Goal: Task Accomplishment & Management: Manage account settings

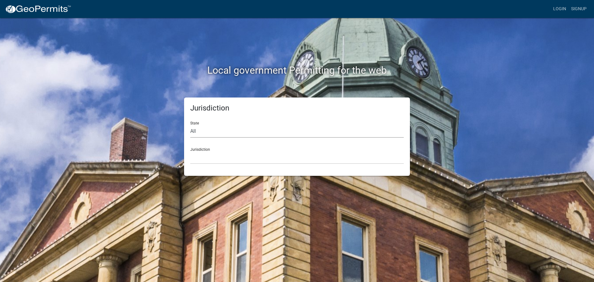
click at [225, 132] on select "All [US_STATE] [US_STATE] [US_STATE] [US_STATE] [US_STATE] [US_STATE] [US_STATE…" at bounding box center [297, 131] width 214 height 13
select select "[US_STATE]"
click at [190, 125] on select "All [US_STATE] [US_STATE] [US_STATE] [US_STATE] [US_STATE] [US_STATE] [US_STATE…" at bounding box center [297, 131] width 214 height 13
click at [212, 154] on select "City of [GEOGRAPHIC_DATA], [US_STATE] City of [GEOGRAPHIC_DATA], [US_STATE] Cit…" at bounding box center [297, 157] width 214 height 13
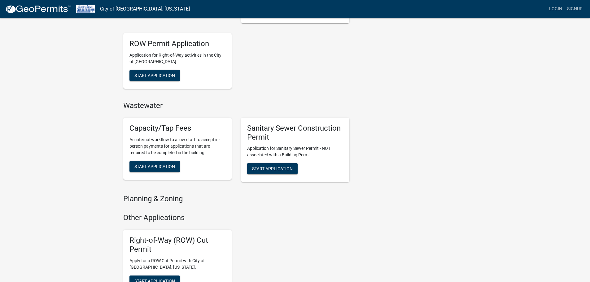
scroll to position [279, 0]
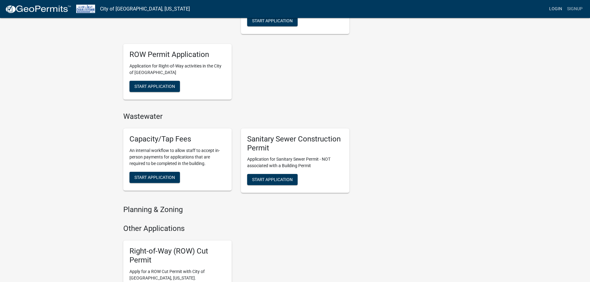
click at [556, 8] on link "Login" at bounding box center [555, 9] width 18 height 12
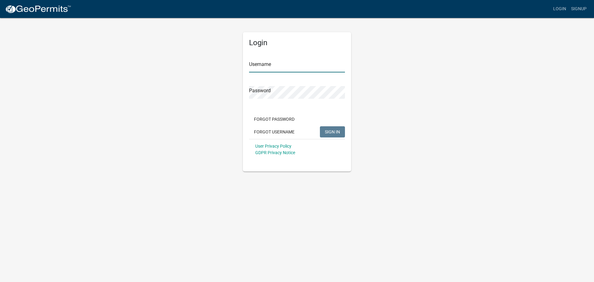
click at [299, 62] on input "Username" at bounding box center [297, 66] width 96 height 13
type input "[EMAIL_ADDRESS][DOMAIN_NAME]"
click at [332, 130] on span "SIGN IN" at bounding box center [332, 131] width 15 height 5
click at [219, 93] on div "Login Username [EMAIL_ADDRESS][DOMAIN_NAME] Password Forgot Password Forgot Use…" at bounding box center [297, 94] width 353 height 154
click at [335, 129] on span "SIGN IN" at bounding box center [332, 131] width 15 height 5
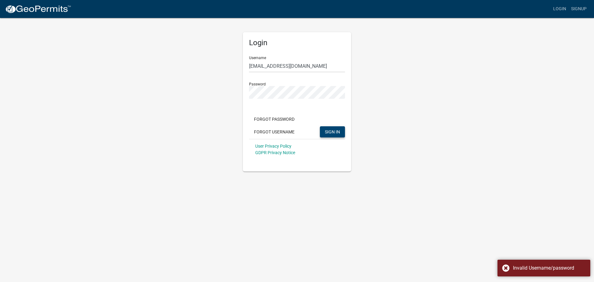
click at [196, 68] on div "Login Username [EMAIL_ADDRESS][DOMAIN_NAME] Password Forgot Password Forgot Use…" at bounding box center [297, 94] width 353 height 154
click at [40, 6] on img at bounding box center [38, 9] width 66 height 9
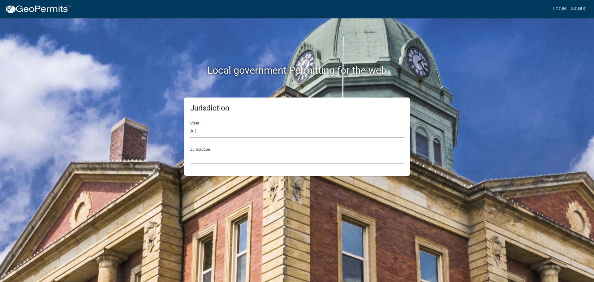
click at [223, 133] on select "All [US_STATE] [US_STATE] [US_STATE] [US_STATE] [US_STATE] [US_STATE] [US_STATE…" at bounding box center [297, 131] width 214 height 13
select select "[US_STATE]"
click at [190, 125] on select "All [US_STATE] [US_STATE] [US_STATE] [US_STATE] [US_STATE] [US_STATE] [US_STATE…" at bounding box center [297, 131] width 214 height 13
click at [216, 160] on select "City of [GEOGRAPHIC_DATA], [US_STATE] City of [GEOGRAPHIC_DATA], [US_STATE] Cit…" at bounding box center [297, 157] width 214 height 13
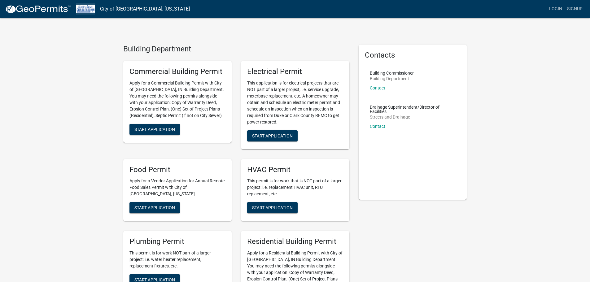
click at [88, 8] on img at bounding box center [85, 9] width 19 height 8
click at [129, 7] on link "City of [GEOGRAPHIC_DATA], [US_STATE]" at bounding box center [145, 9] width 90 height 11
click at [557, 7] on link "Login" at bounding box center [555, 9] width 18 height 12
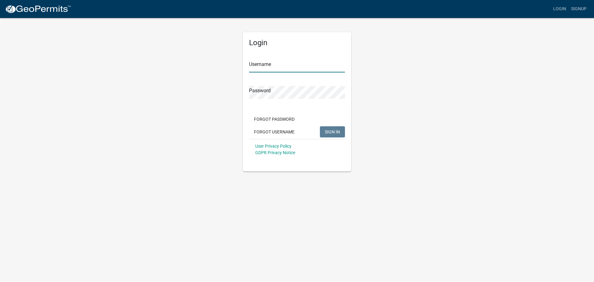
click at [286, 67] on input "Username" at bounding box center [297, 66] width 96 height 13
type input "[EMAIL_ADDRESS][DOMAIN_NAME]"
click at [288, 69] on input "Username" at bounding box center [297, 66] width 96 height 13
type input "[EMAIL_ADDRESS][DOMAIN_NAME]"
click at [334, 129] on span "SIGN IN" at bounding box center [332, 131] width 15 height 5
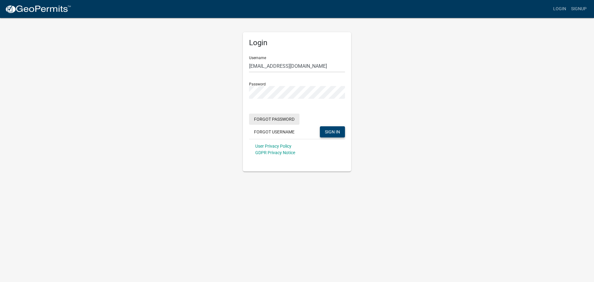
click at [280, 119] on button "Forgot Password" at bounding box center [274, 119] width 50 height 11
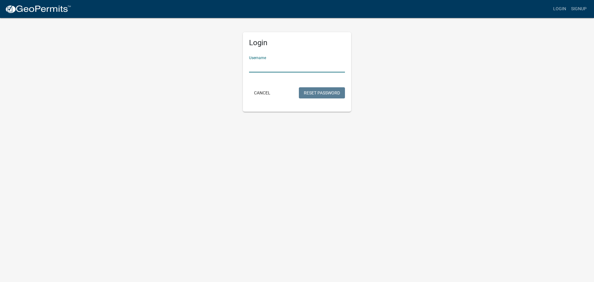
click at [272, 68] on input "Username" at bounding box center [297, 66] width 96 height 13
type input "[EMAIL_ADDRESS][DOMAIN_NAME]"
click at [324, 93] on button "Reset Password" at bounding box center [322, 92] width 46 height 11
